Goal: Obtain resource: Download file/media

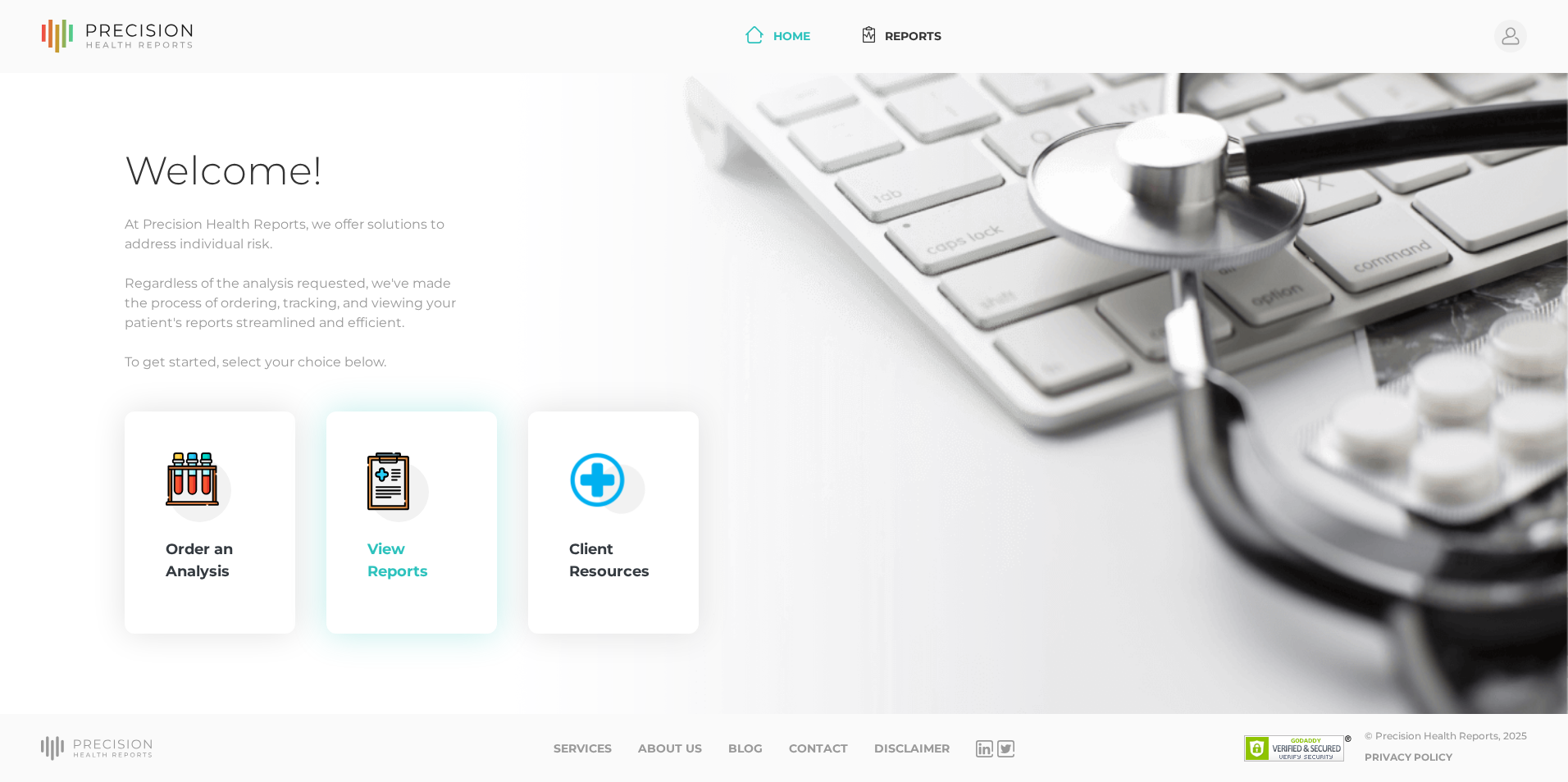
click at [396, 520] on circle at bounding box center [399, 492] width 60 height 60
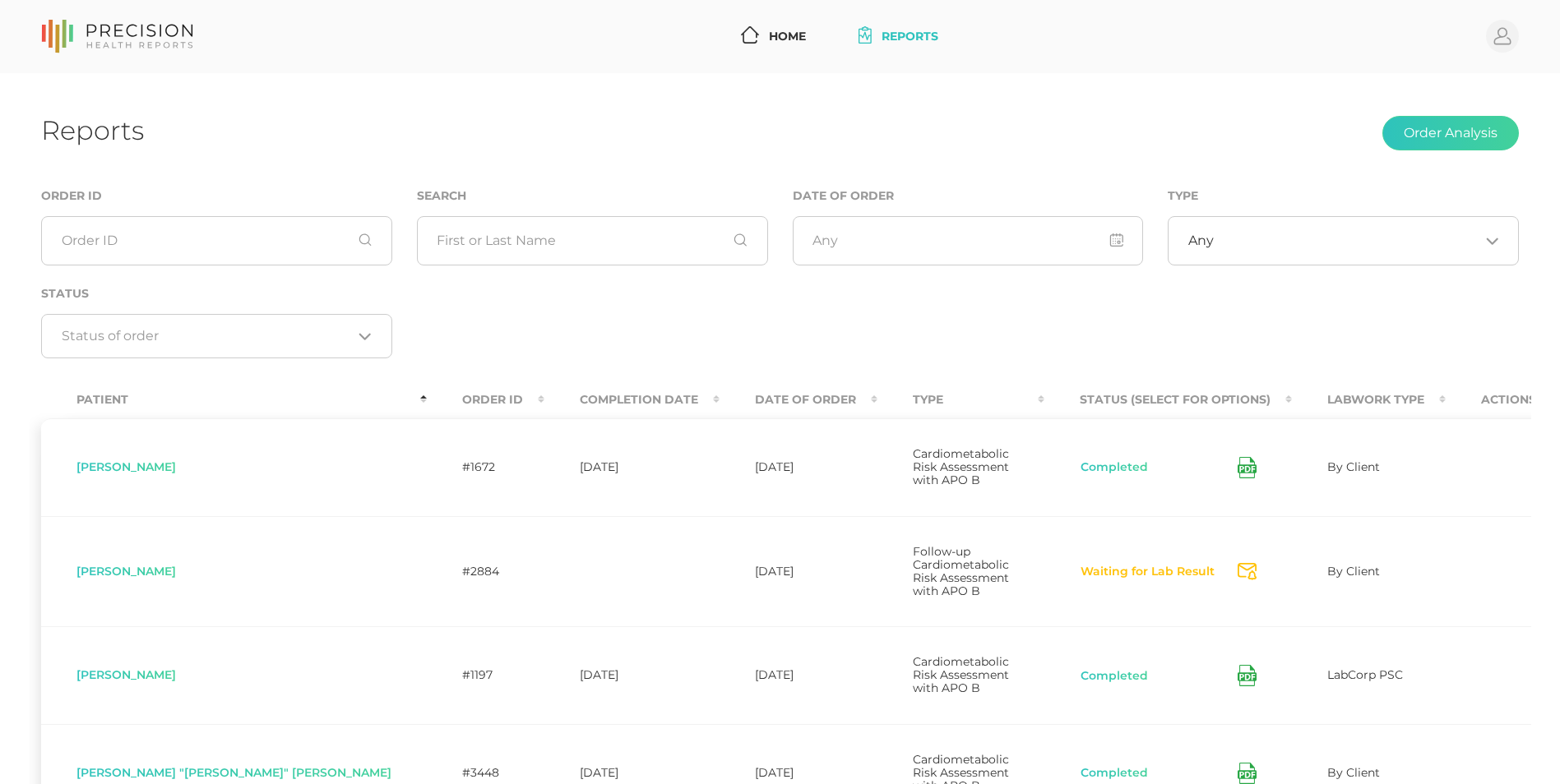
click at [545, 391] on th "Completion Date" at bounding box center [632, 400] width 175 height 37
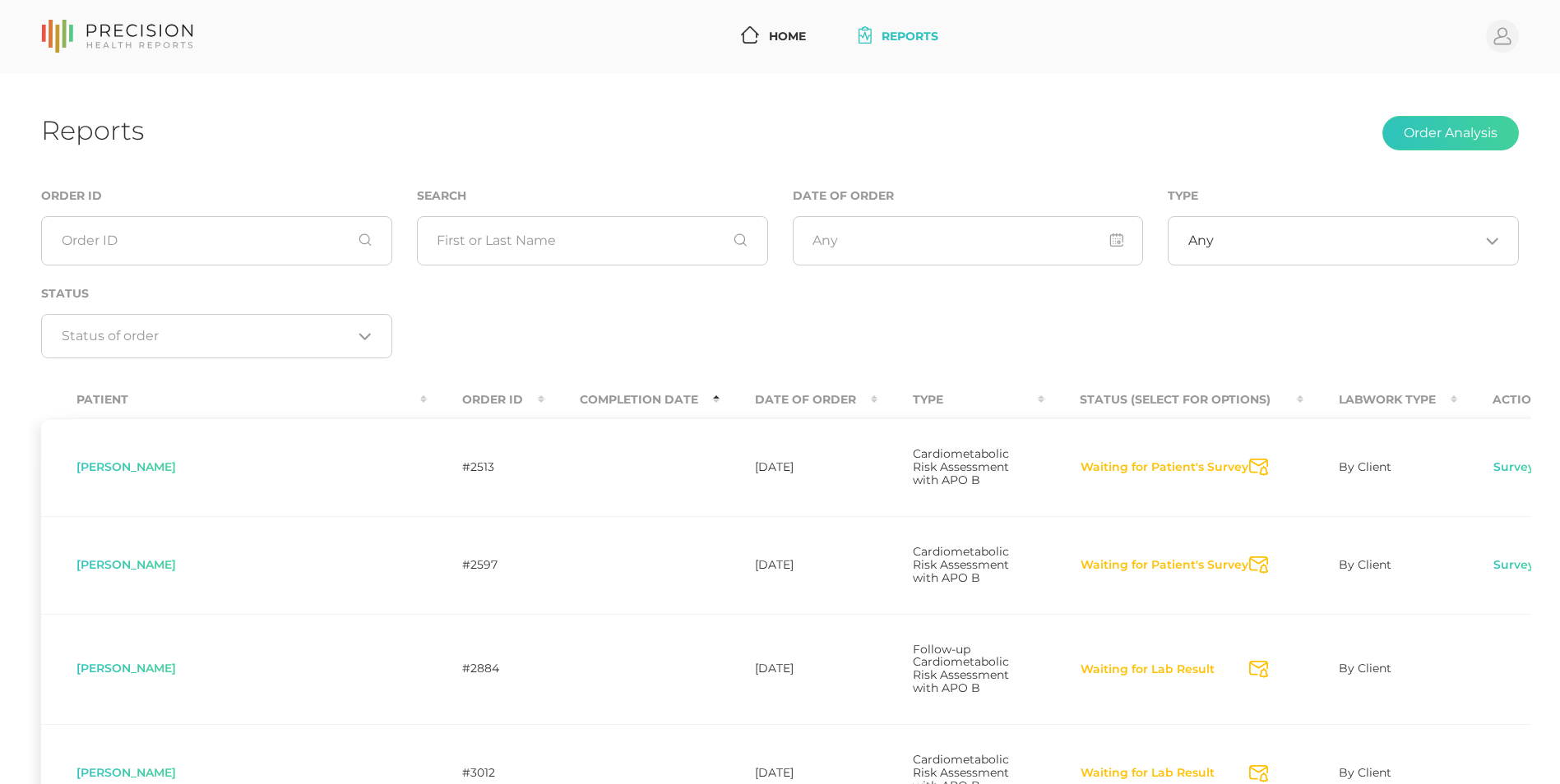
click at [545, 399] on th "Completion Date" at bounding box center [632, 400] width 175 height 37
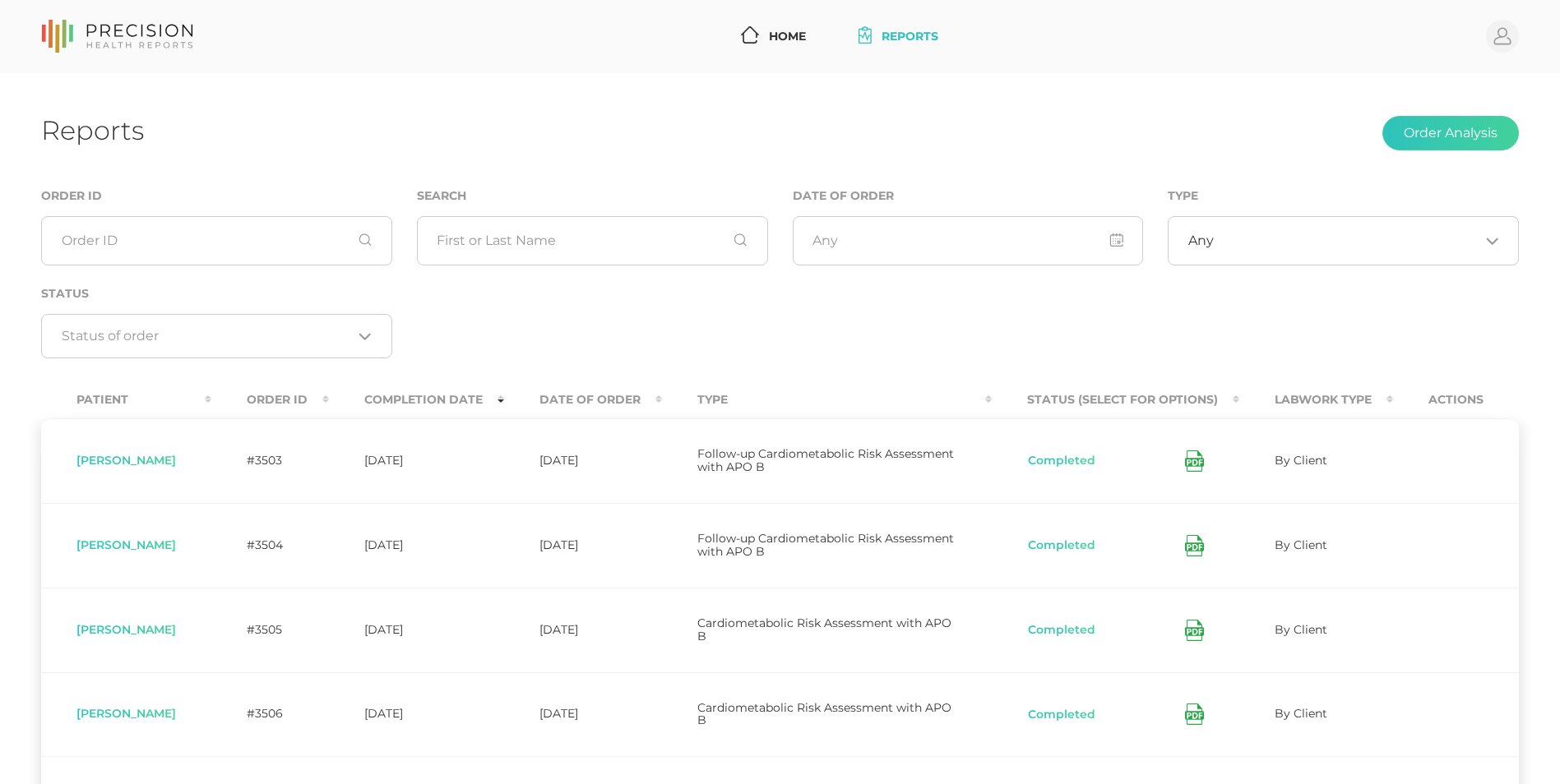
click at [1197, 463] on icon at bounding box center [1195, 461] width 19 height 21
click at [527, 321] on div "Order ID Search Date of Order Type Any Loading... Status Loading..." at bounding box center [780, 280] width 1503 height 190
click at [1194, 547] on icon at bounding box center [1192, 548] width 9 height 4
click at [948, 325] on div "Order ID Search Date of Order Type Any Loading... Status Loading..." at bounding box center [780, 280] width 1503 height 190
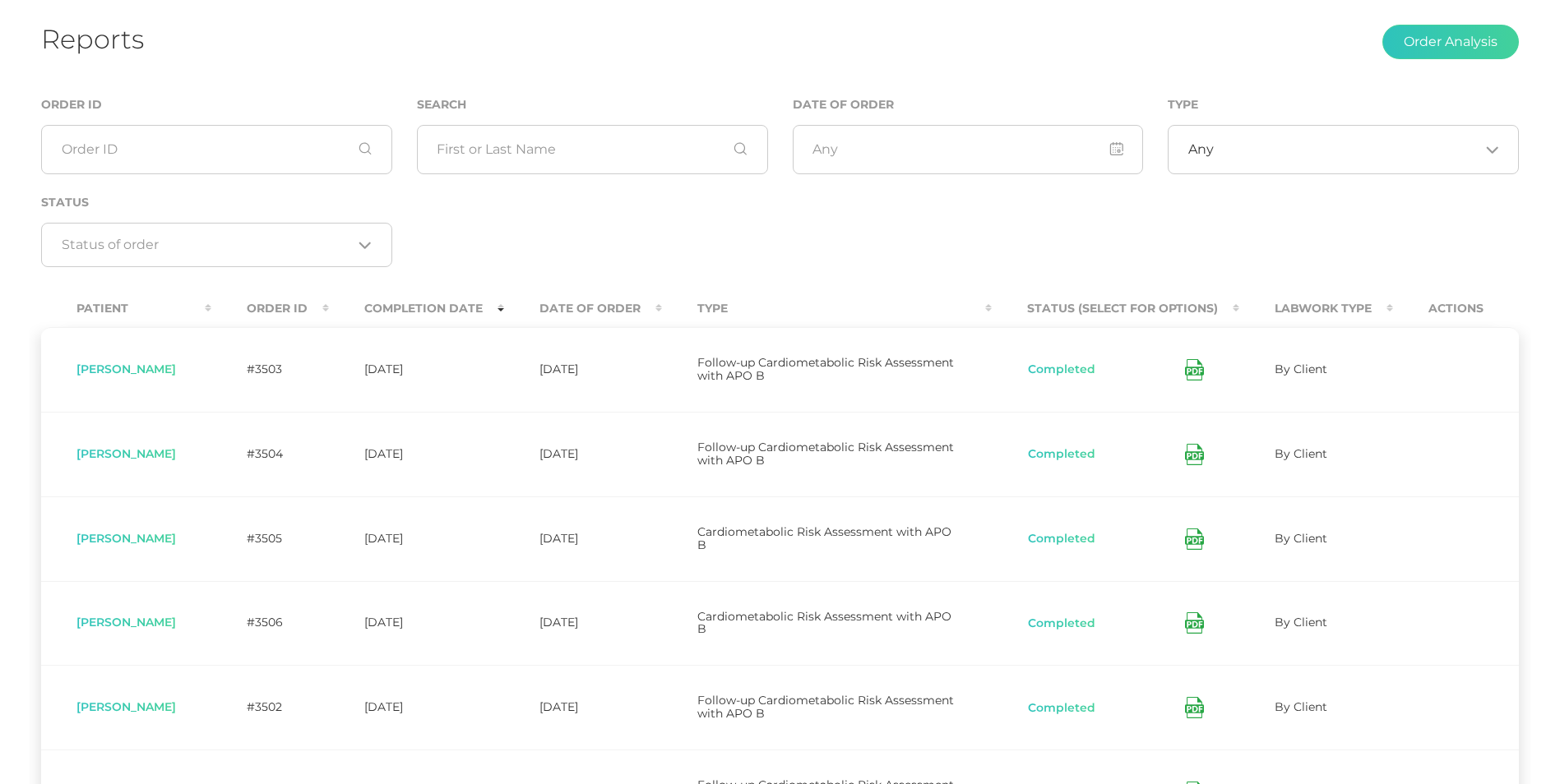
scroll to position [96, 0]
click at [1194, 535] on icon at bounding box center [1192, 536] width 9 height 4
click at [879, 220] on div "Order ID Search Date of Order Type Any Loading... Status Loading..." at bounding box center [780, 185] width 1503 height 190
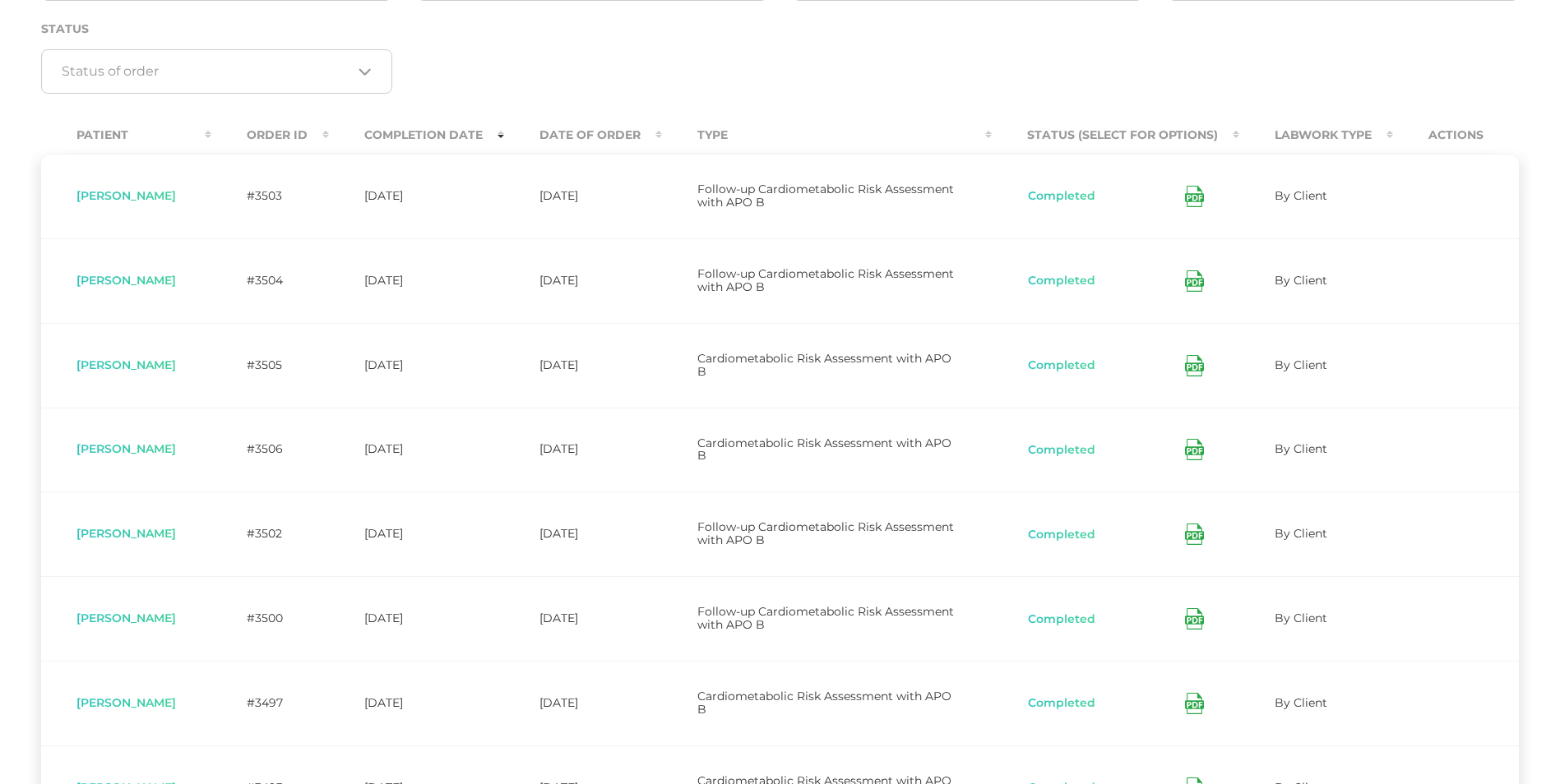
scroll to position [267, 0]
click at [1198, 446] on icon at bounding box center [1195, 447] width 19 height 21
click at [1199, 535] on icon at bounding box center [1195, 532] width 19 height 21
